Goal: Transaction & Acquisition: Purchase product/service

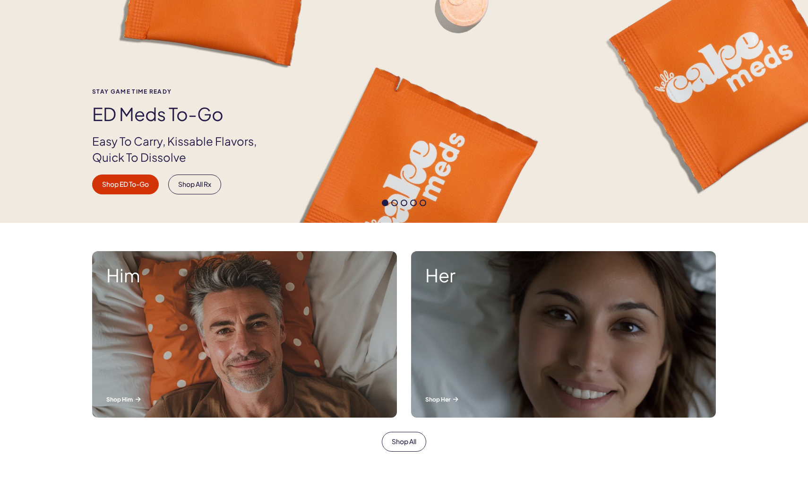
scroll to position [160, 0]
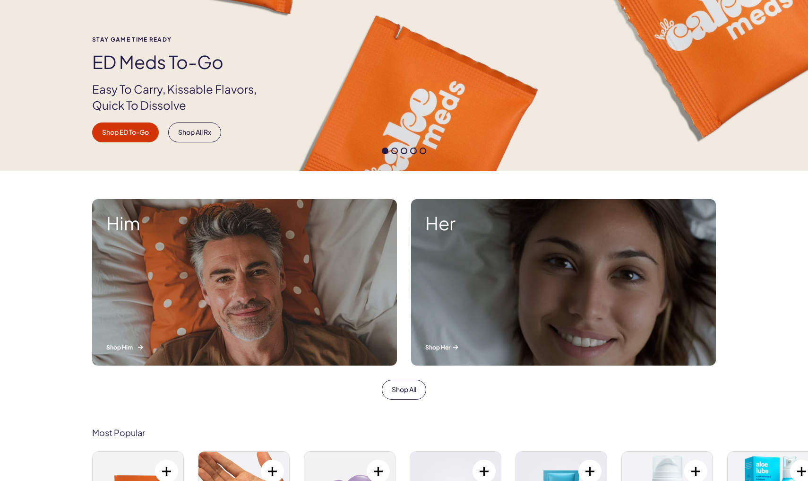
click at [273, 292] on div "Him Shop Him" at bounding box center [244, 282] width 305 height 166
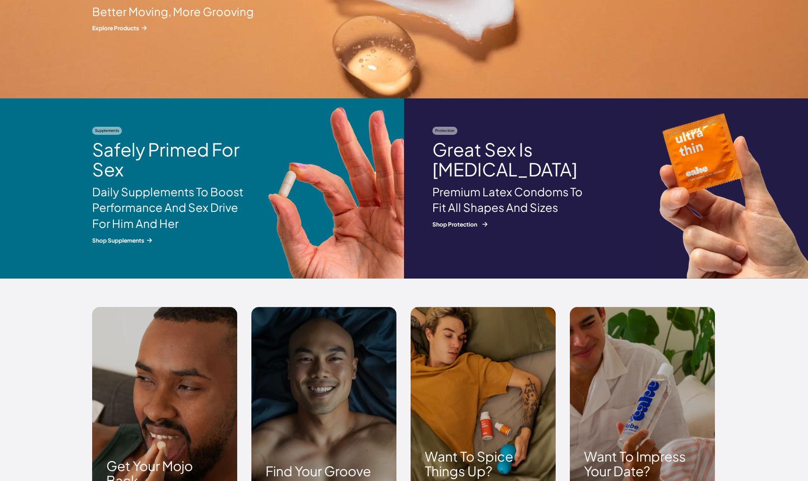
scroll to position [1102, 0]
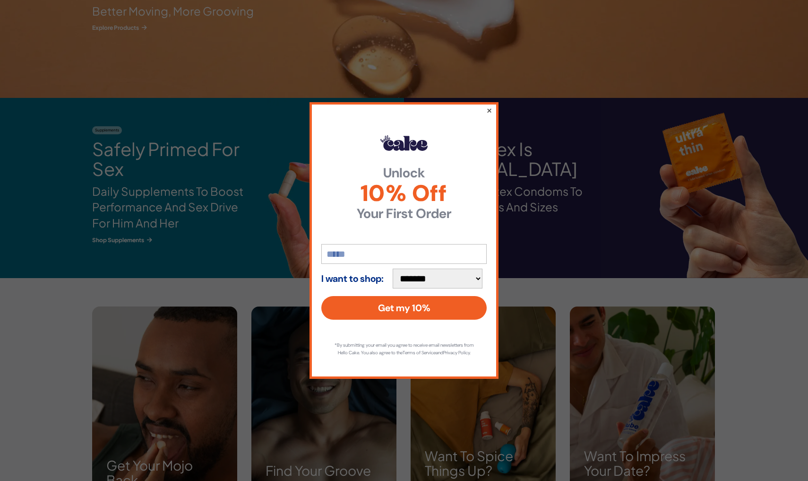
click at [487, 105] on button "×" at bounding box center [490, 109] width 6 height 11
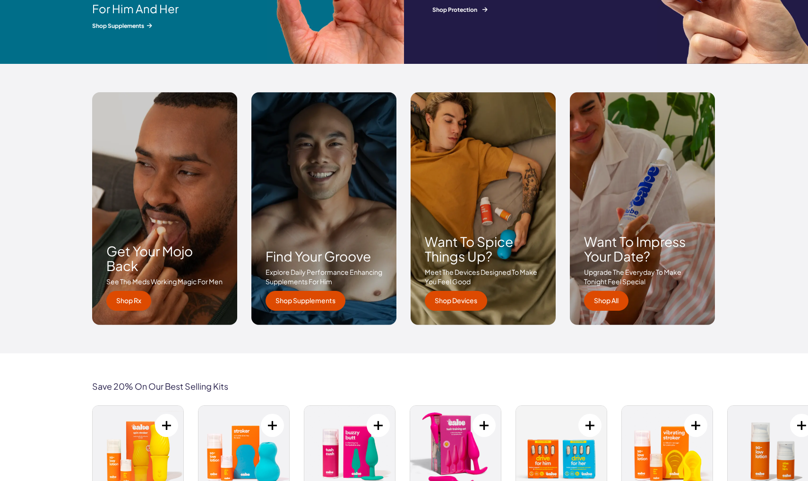
scroll to position [1317, 0]
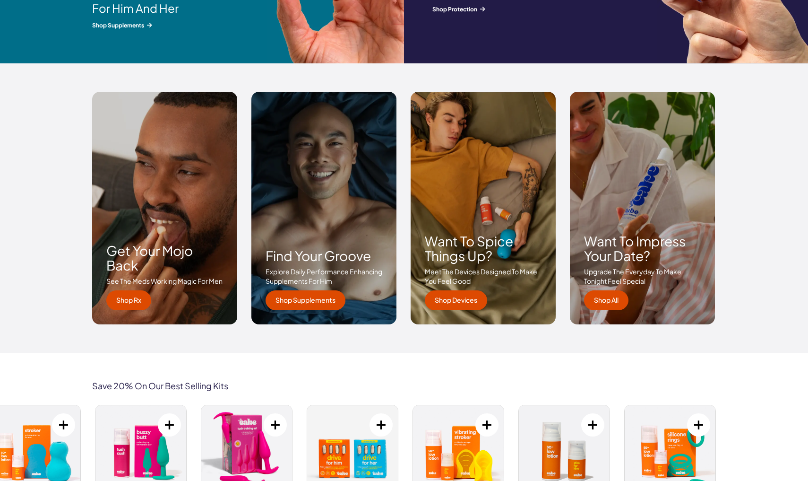
click at [486, 245] on h3 "Want to spice things up?" at bounding box center [483, 248] width 117 height 29
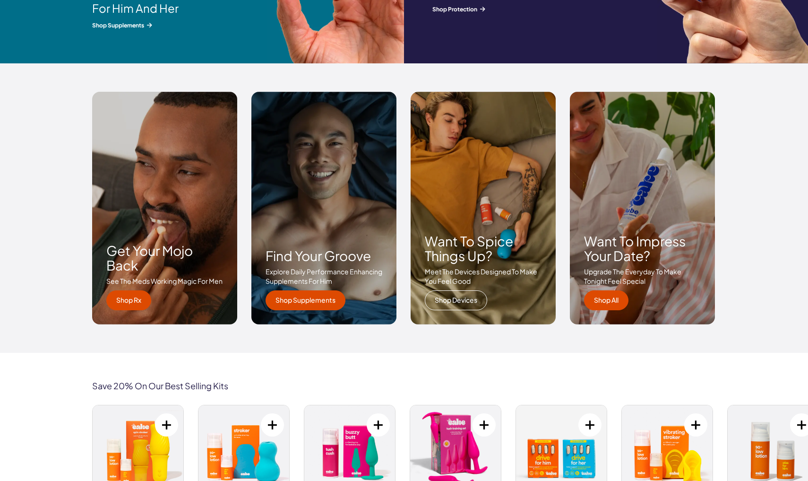
click at [478, 294] on link "Shop Devices" at bounding box center [456, 300] width 62 height 20
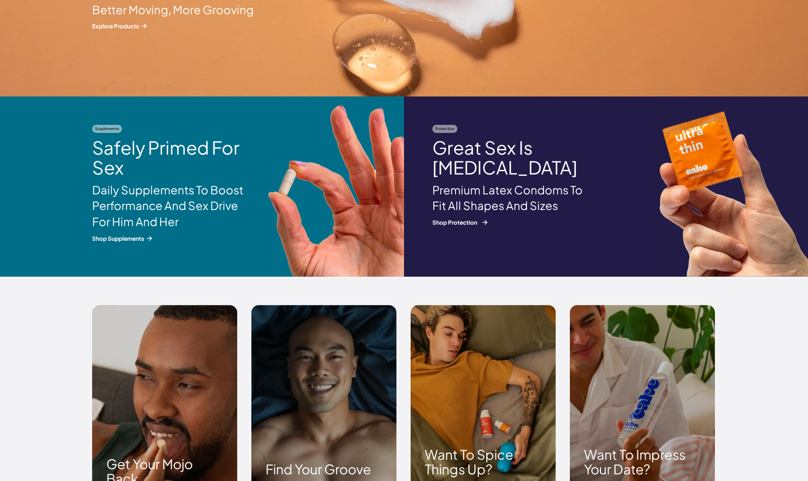
scroll to position [1158, 0]
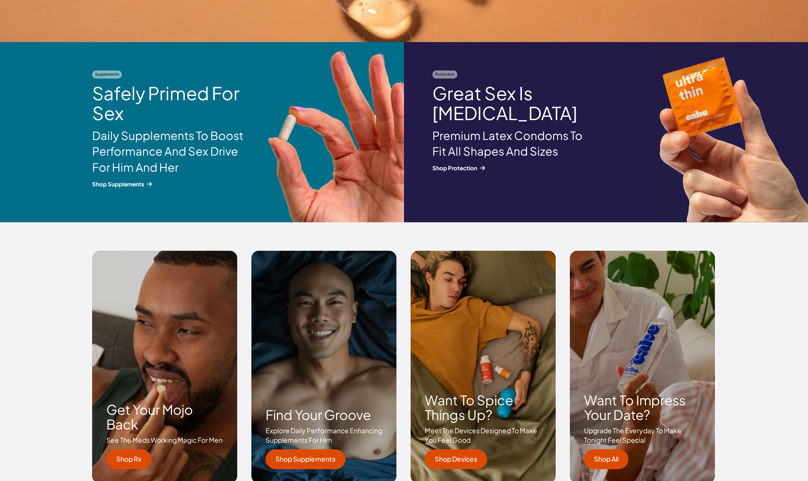
click at [468, 352] on div "Want to spice things up? Meet the devices designed to make you feel good Shop D…" at bounding box center [483, 367] width 145 height 233
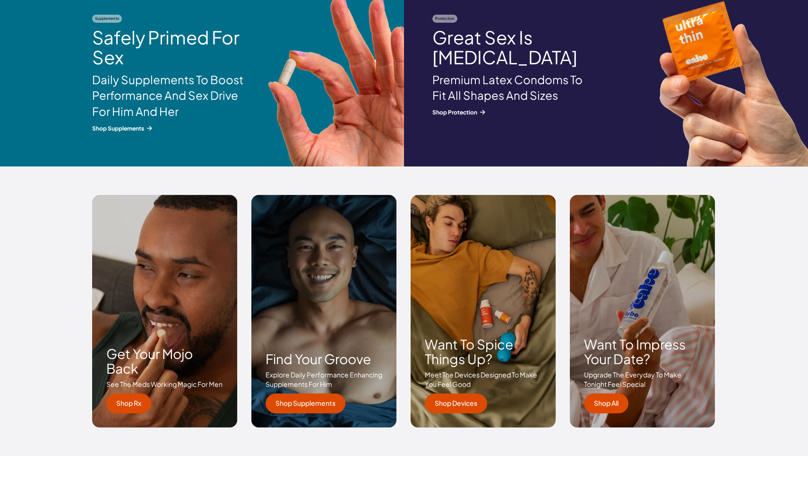
scroll to position [1221, 0]
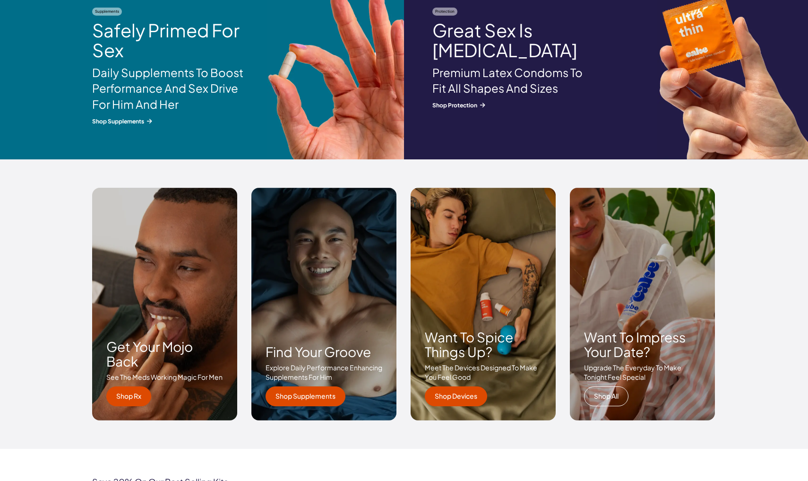
click at [614, 394] on link "Shop All" at bounding box center [606, 396] width 44 height 20
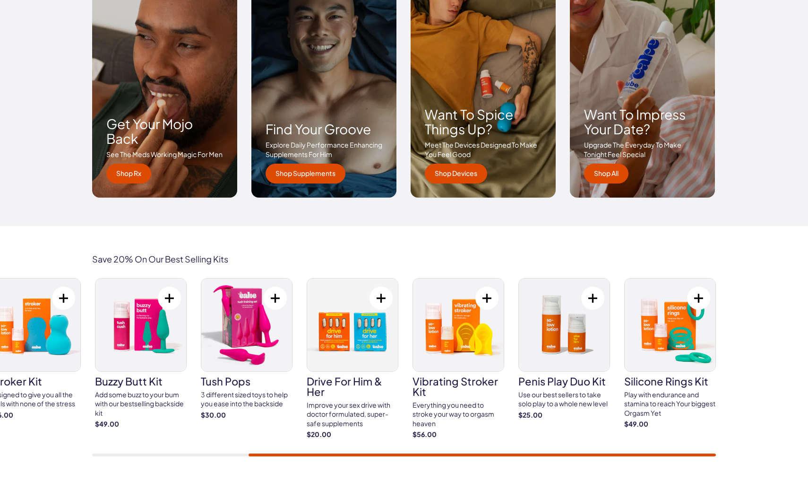
scroll to position [1558, 0]
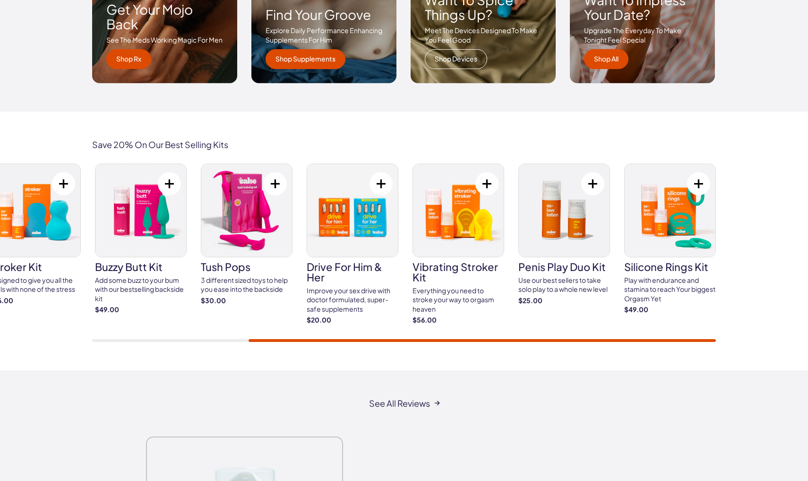
click at [477, 56] on link "Shop Devices" at bounding box center [456, 59] width 62 height 20
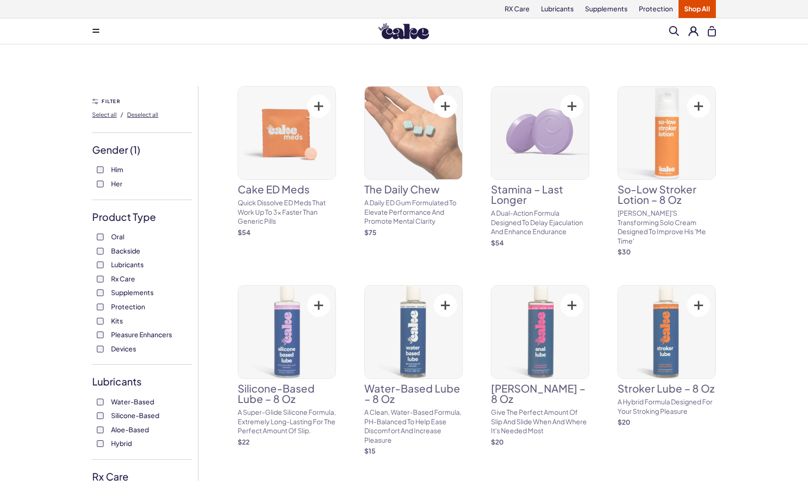
click at [102, 239] on label "Oral" at bounding box center [142, 236] width 91 height 9
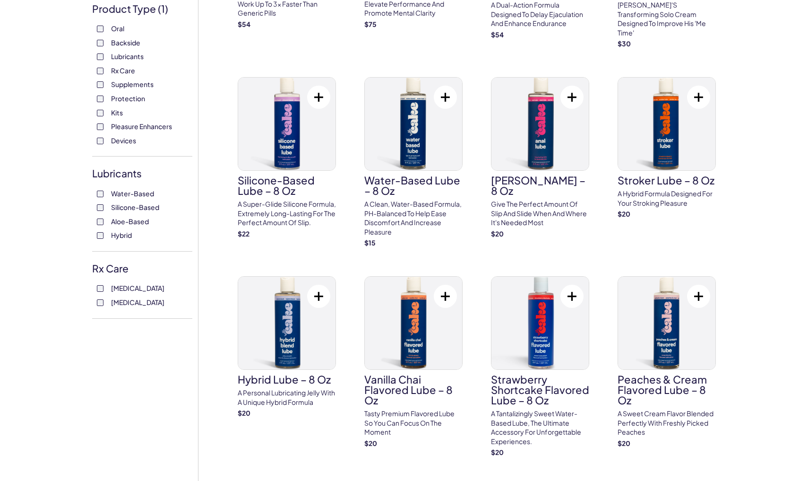
scroll to position [208, 0]
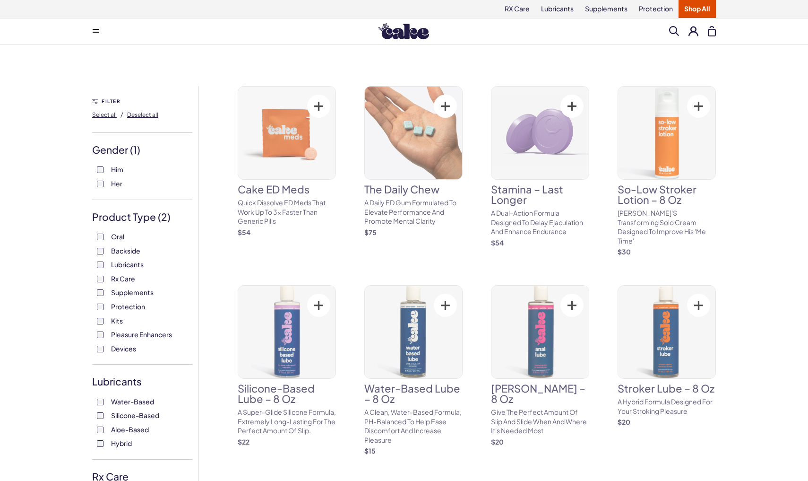
click at [103, 322] on label "Kits" at bounding box center [142, 320] width 91 height 9
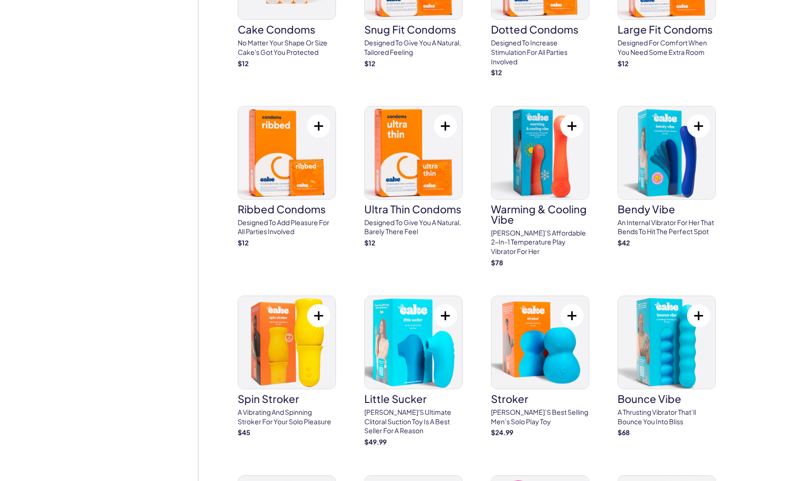
scroll to position [1527, 0]
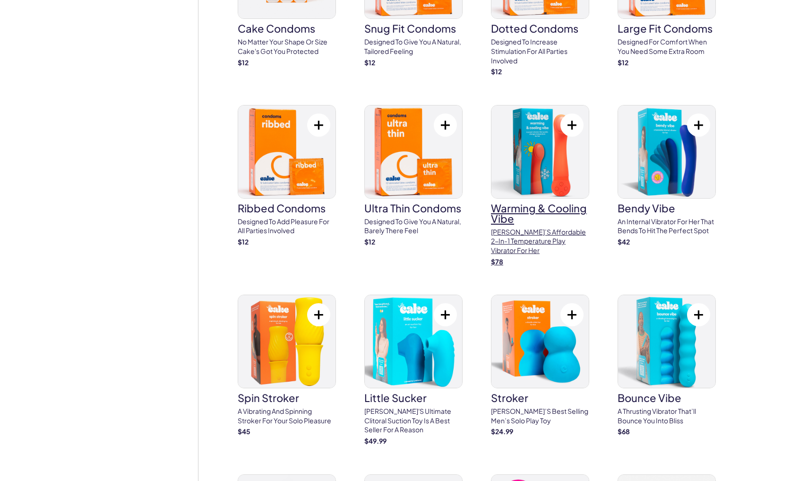
click at [532, 203] on h3 "Warming & Cooling Vibe" at bounding box center [540, 213] width 98 height 21
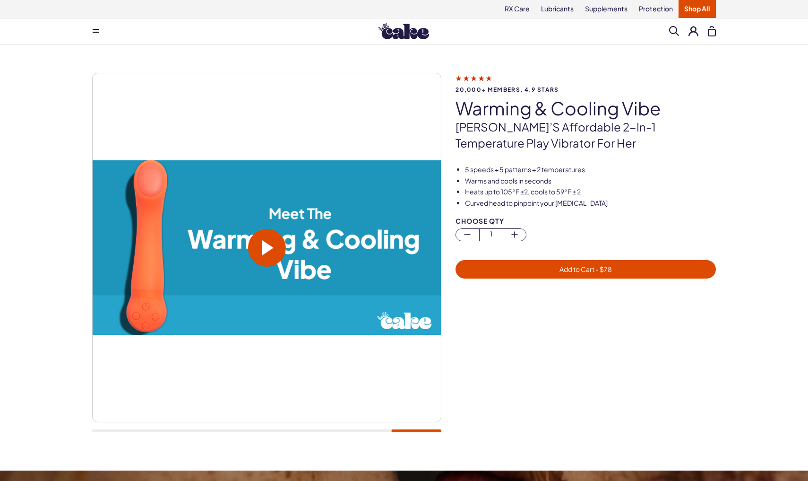
click at [672, 28] on span at bounding box center [674, 31] width 10 height 10
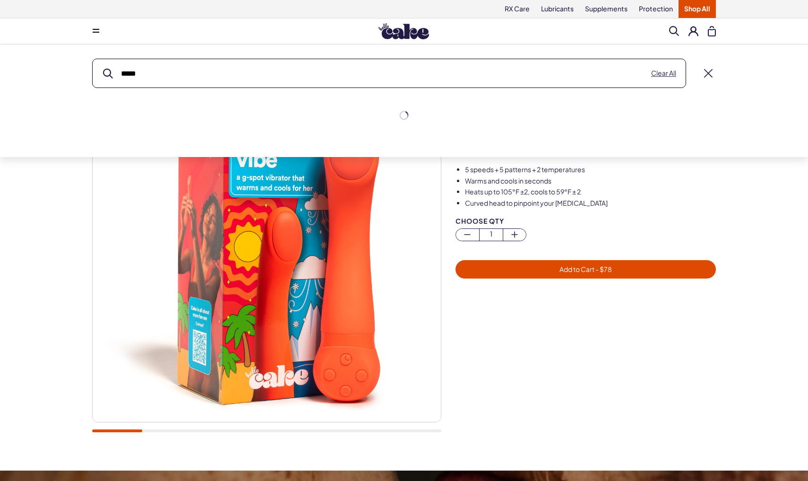
type input "*****"
click at [108, 73] on button "submit" at bounding box center [108, 74] width 10 height 10
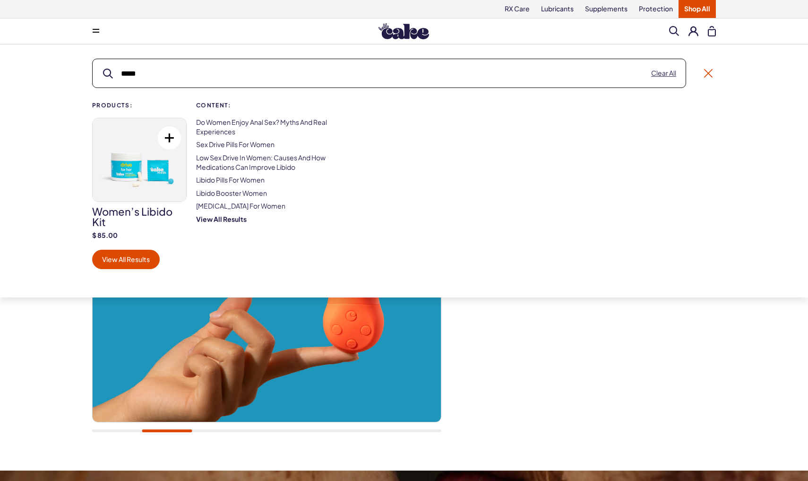
click at [712, 70] on link at bounding box center [708, 73] width 9 height 9
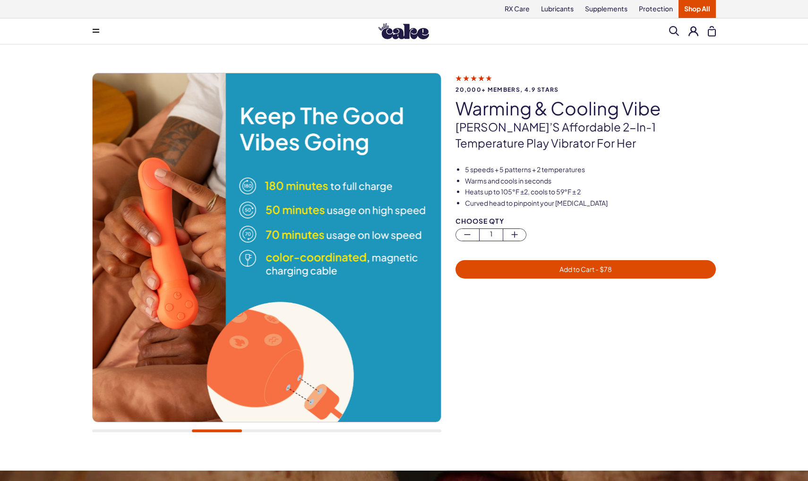
click at [96, 32] on icon at bounding box center [96, 32] width 7 height 1
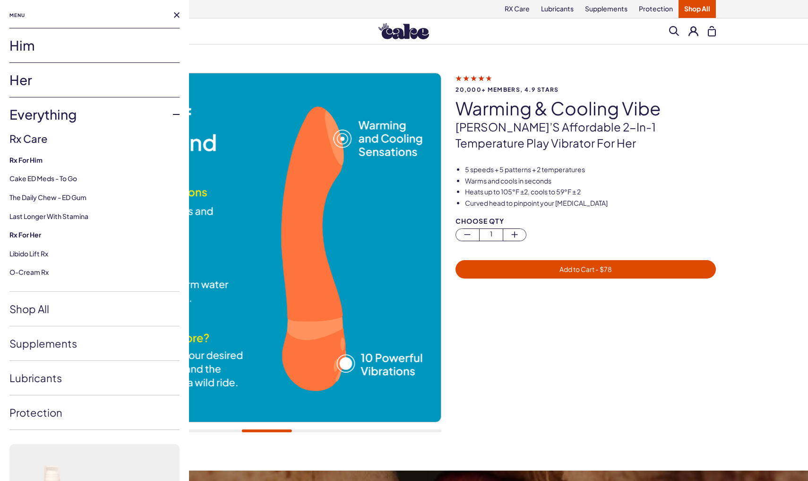
click at [139, 84] on link "Her" at bounding box center [94, 80] width 170 height 34
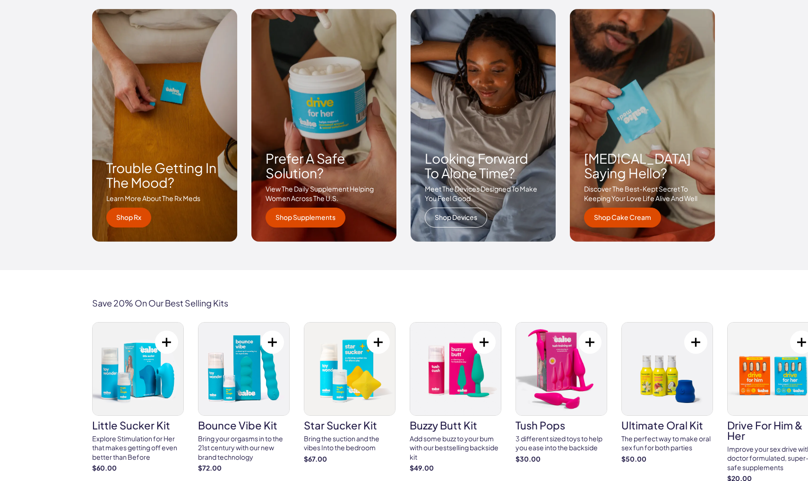
click at [468, 214] on link "Shop Devices" at bounding box center [456, 218] width 62 height 20
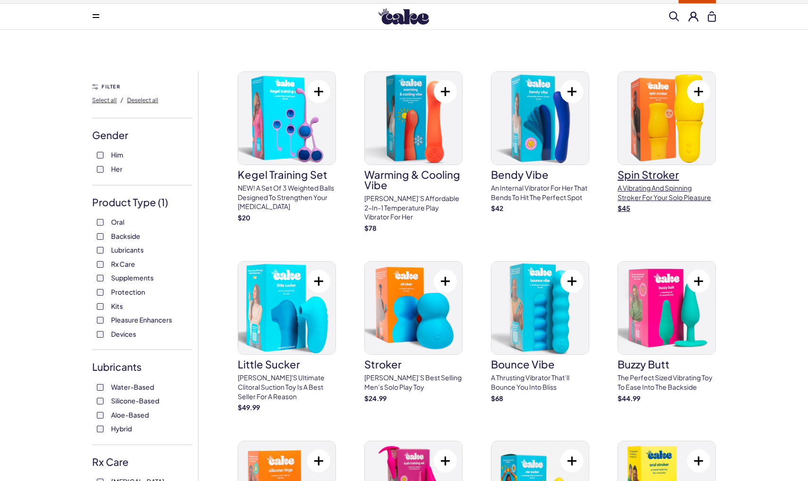
scroll to position [16, 0]
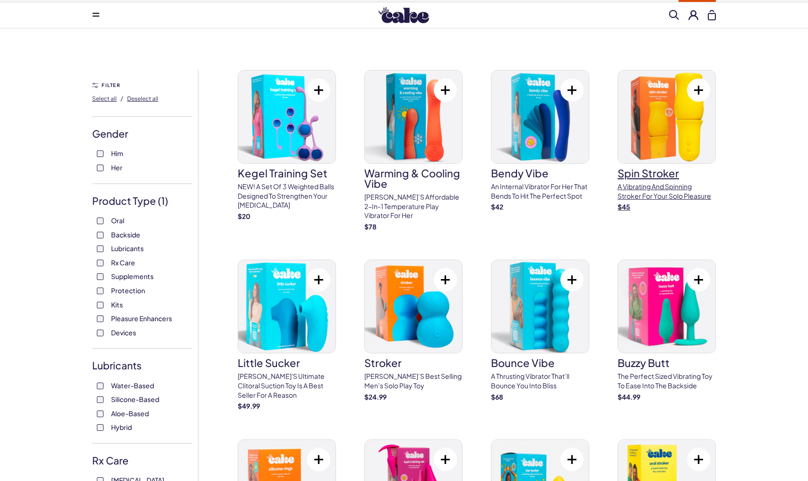
click at [684, 203] on div "$ 45" at bounding box center [667, 206] width 98 height 9
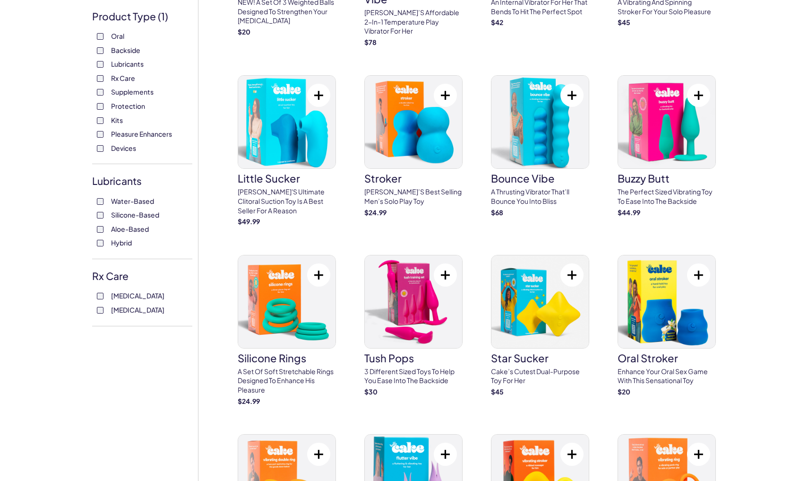
scroll to position [202, 0]
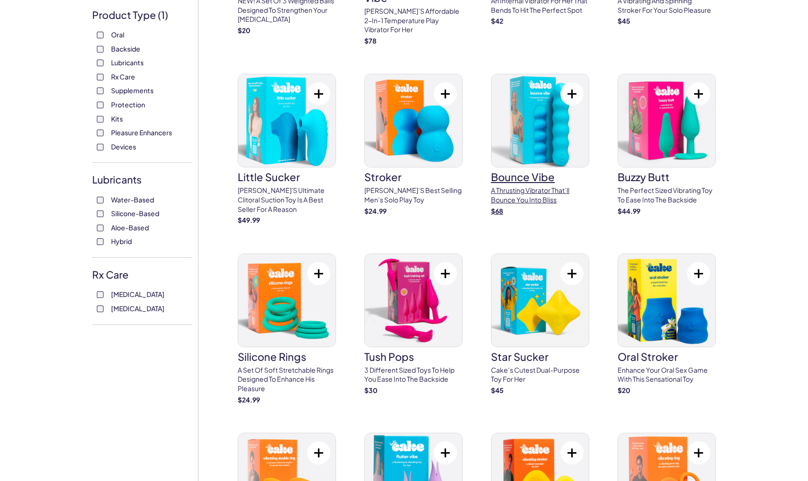
click at [541, 182] on link "bounce vibe A thrusting vibrator that’ll bounce you into bliss $ 68" at bounding box center [540, 145] width 98 height 142
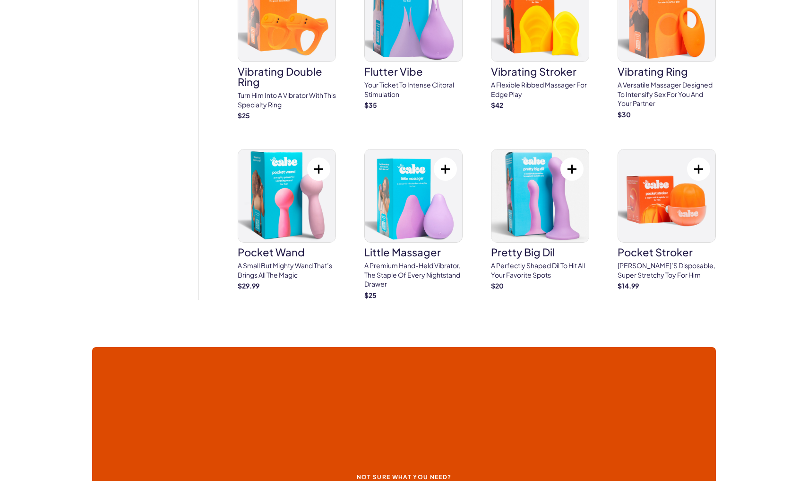
scroll to position [674, 0]
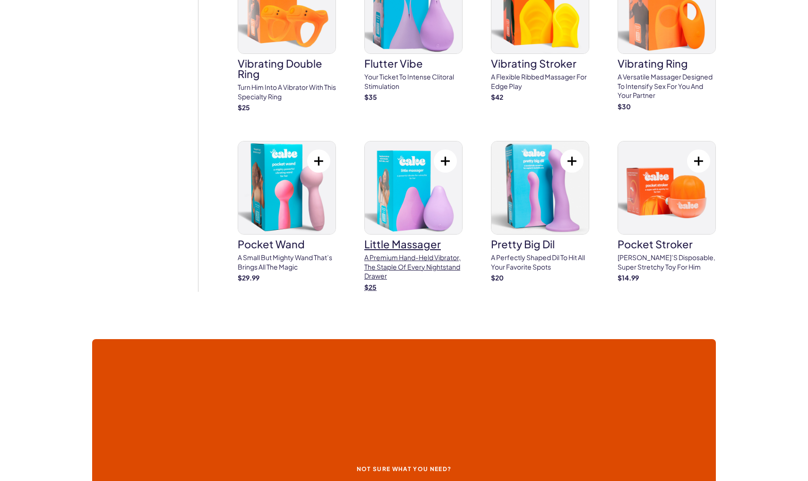
click at [442, 253] on p "A premium hand-held vibrator, the staple of every nightstand drawer" at bounding box center [414, 267] width 98 height 28
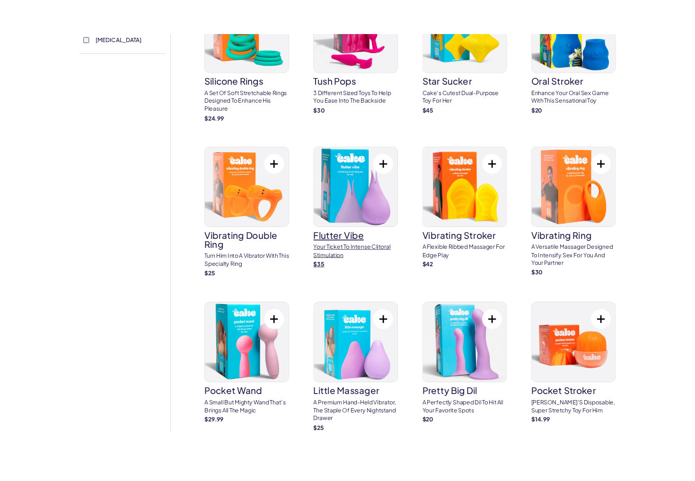
scroll to position [508, 0]
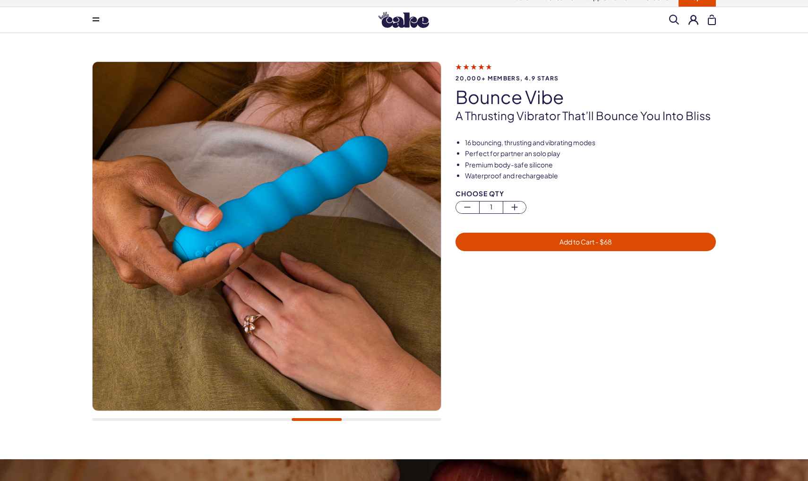
scroll to position [12, 0]
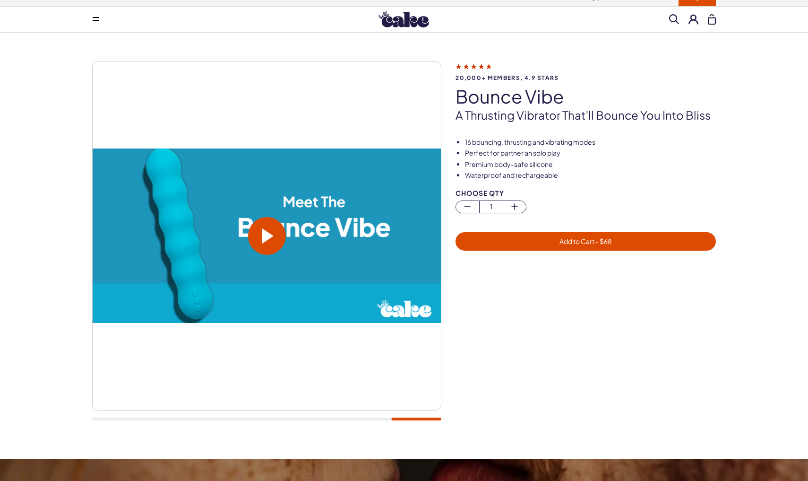
click at [271, 230] on span at bounding box center [267, 235] width 11 height 15
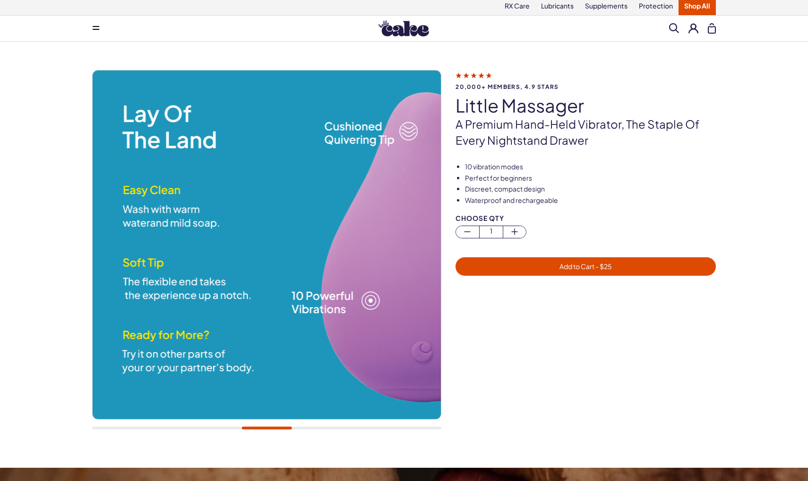
scroll to position [3, 0]
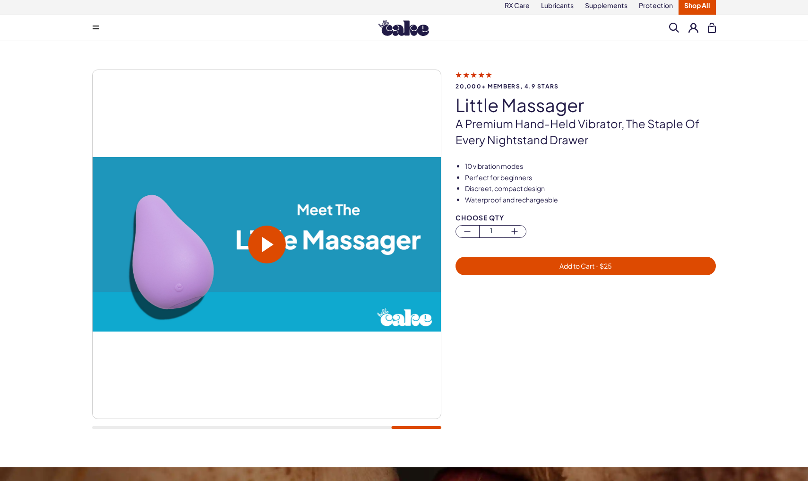
click at [258, 238] on span at bounding box center [267, 245] width 38 height 38
